Goal: Task Accomplishment & Management: Use online tool/utility

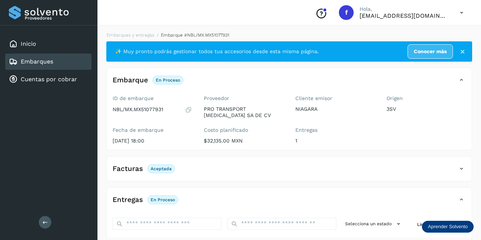
scroll to position [111, 0]
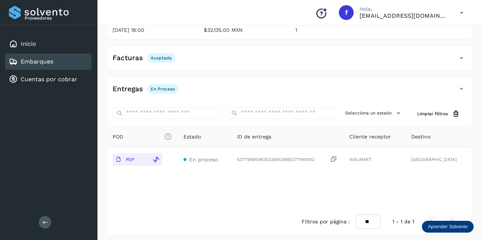
click at [64, 61] on div "Embarques" at bounding box center [48, 62] width 86 height 16
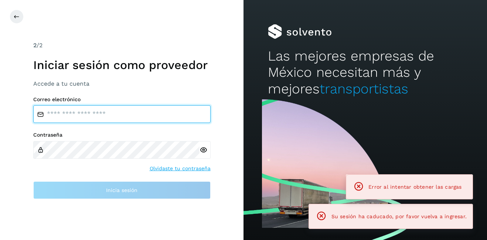
type input "**********"
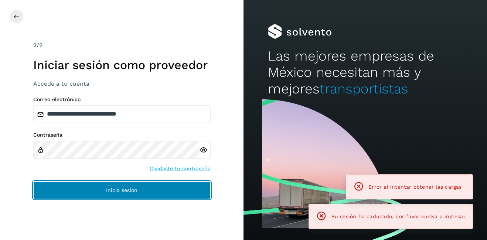
click at [127, 189] on span "Inicia sesión" at bounding box center [121, 190] width 31 height 5
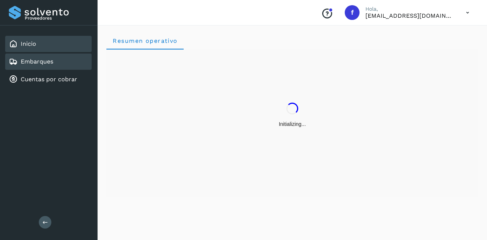
click at [38, 59] on link "Embarques" at bounding box center [37, 61] width 33 height 7
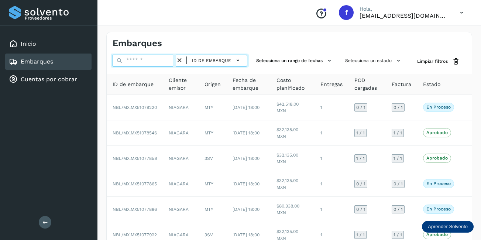
click at [158, 60] on input "text" at bounding box center [144, 61] width 63 height 12
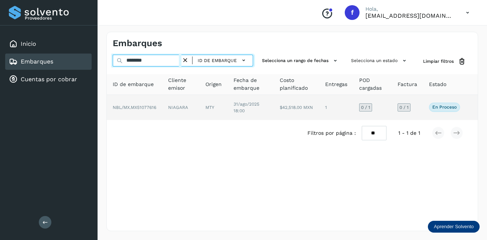
type input "********"
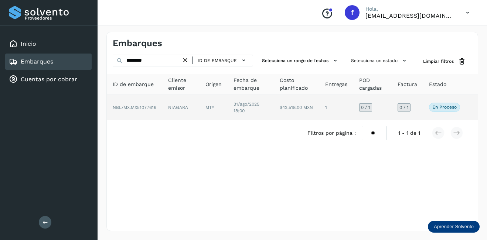
click at [327, 106] on td "1" at bounding box center [336, 107] width 34 height 25
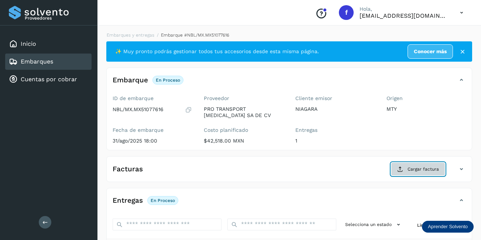
click at [404, 168] on button "Cargar factura" at bounding box center [418, 169] width 54 height 13
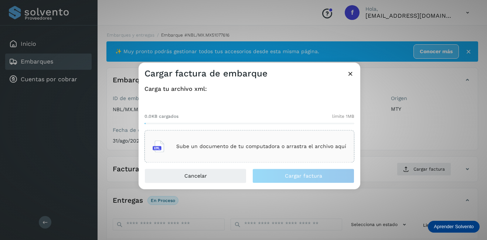
click at [184, 144] on p "Sube un documento de tu computadora o arrastra el archivo aquí" at bounding box center [261, 146] width 170 height 6
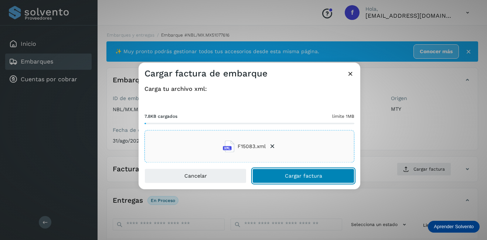
drag, startPoint x: 298, startPoint y: 177, endPoint x: 305, endPoint y: 175, distance: 7.3
click at [299, 177] on span "Cargar factura" at bounding box center [303, 176] width 37 height 5
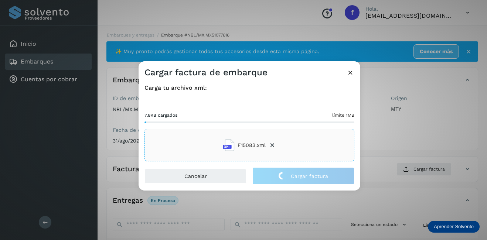
drag, startPoint x: 365, startPoint y: 143, endPoint x: 264, endPoint y: 150, distance: 100.7
click at [364, 143] on div "Cargar factura de embarque Carga tu archivo xml: 7.8KB cargados límite 1MB F150…" at bounding box center [243, 120] width 487 height 240
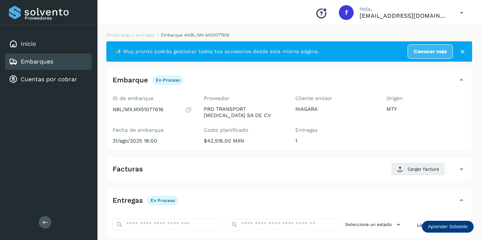
scroll to position [111, 0]
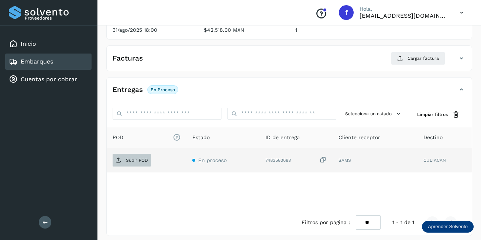
click at [143, 161] on p "Subir POD" at bounding box center [137, 160] width 22 height 5
